Goal: Navigation & Orientation: Find specific page/section

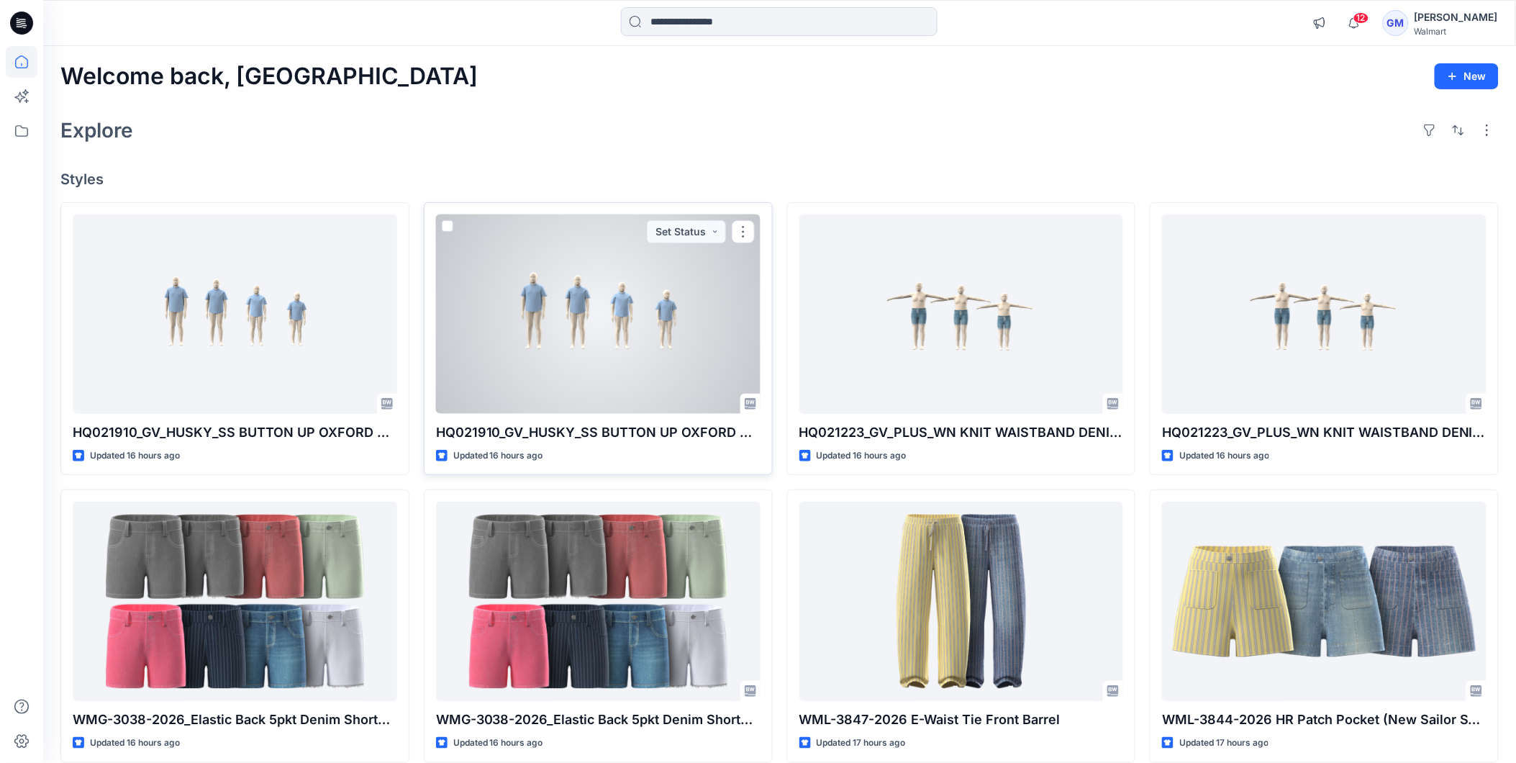
click at [607, 311] on div at bounding box center [598, 313] width 324 height 199
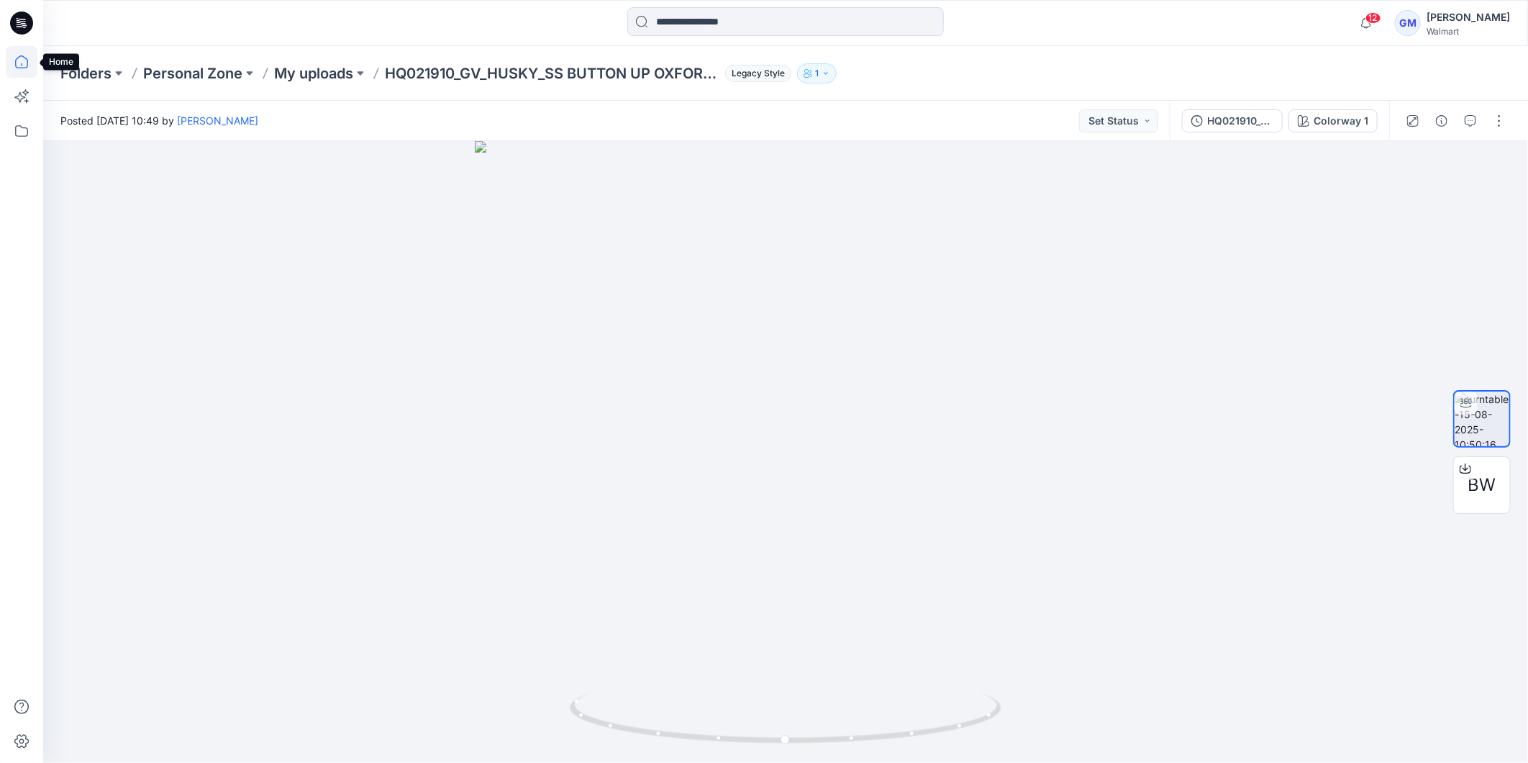
click at [15, 63] on icon at bounding box center [21, 61] width 13 height 13
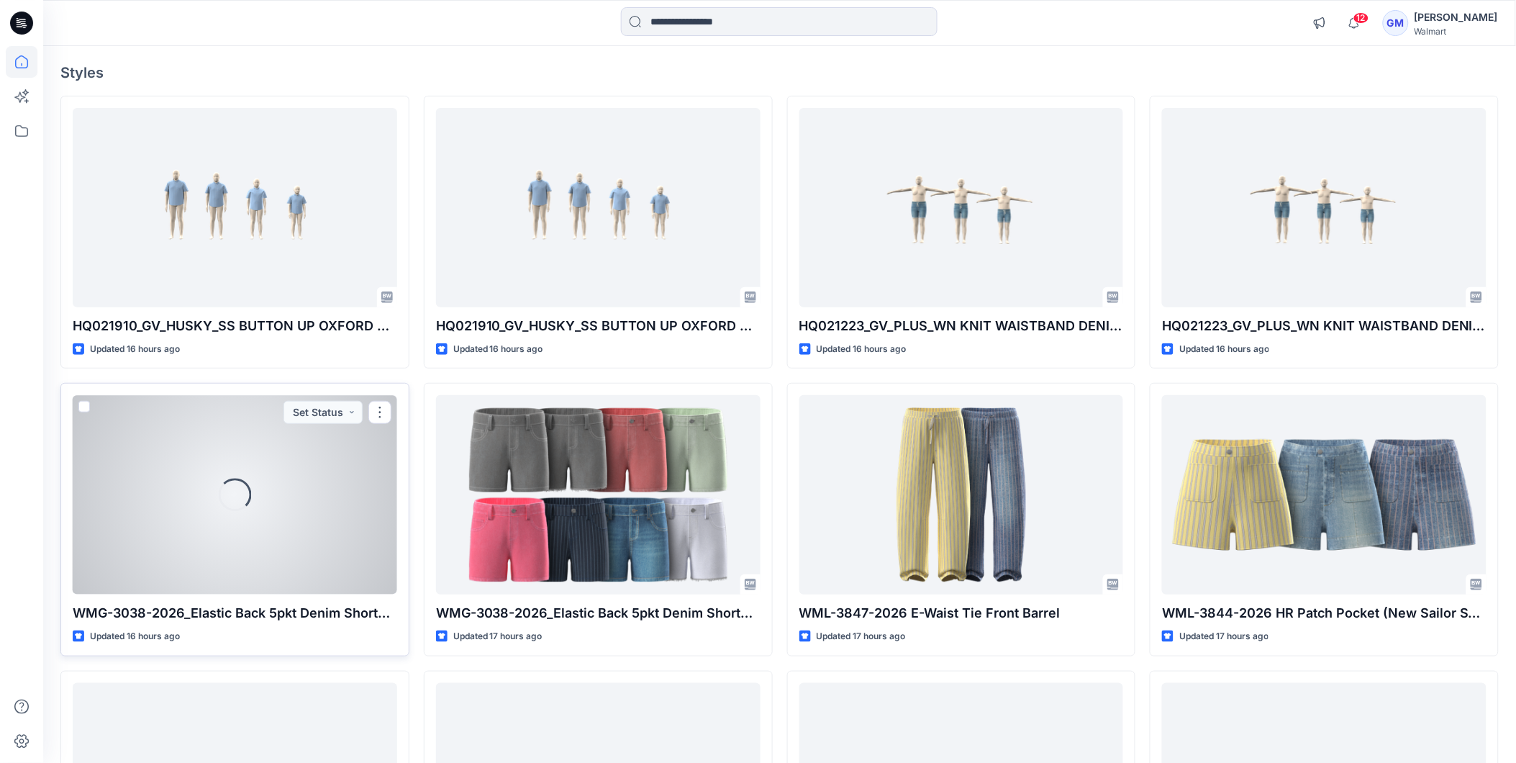
scroll to position [80, 0]
